Goal: Transaction & Acquisition: Purchase product/service

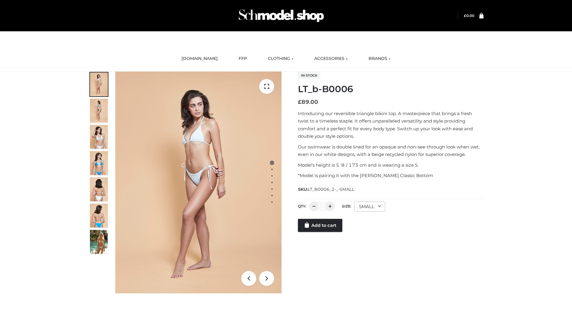
click at [321, 225] on link "Add to cart" at bounding box center [320, 225] width 44 height 13
